Goal: Find specific page/section: Find specific page/section

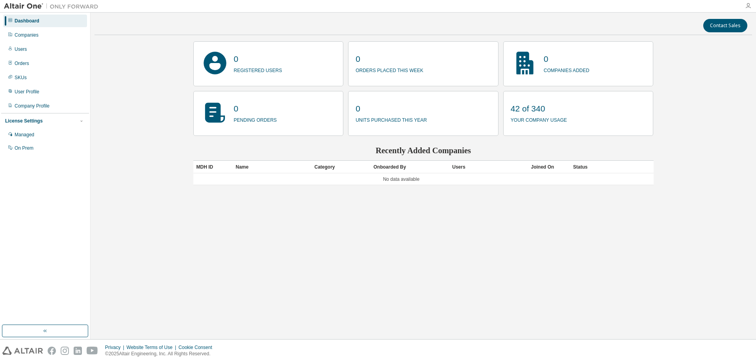
click at [751, 5] on icon "button" at bounding box center [748, 6] width 6 height 6
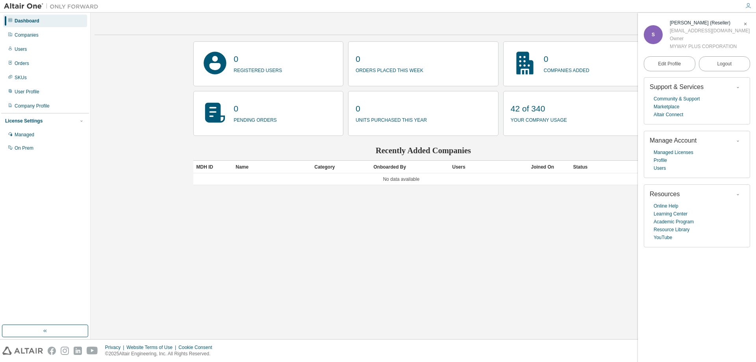
click at [546, 25] on div "Contact Sales" at bounding box center [423, 25] width 648 height 13
click at [746, 22] on icon "button" at bounding box center [745, 24] width 5 height 5
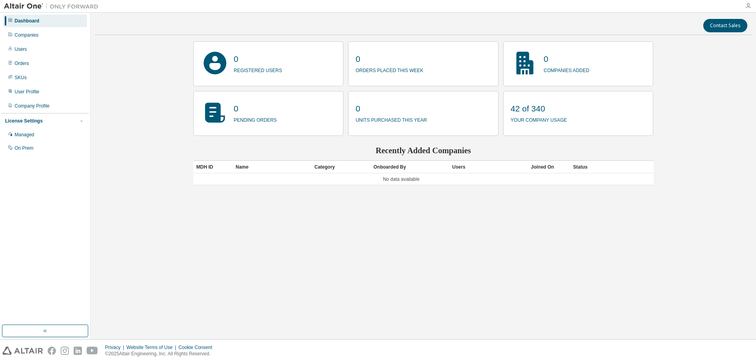
click at [748, 6] on icon "button" at bounding box center [748, 6] width 6 height 6
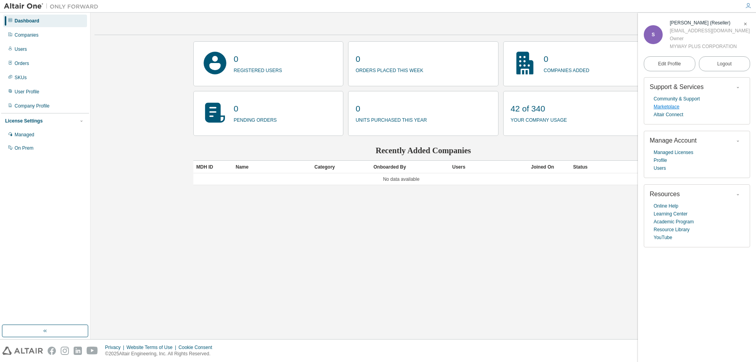
click at [670, 106] on link "Marketplace" at bounding box center [667, 107] width 26 height 8
